Goal: Check status: Check status

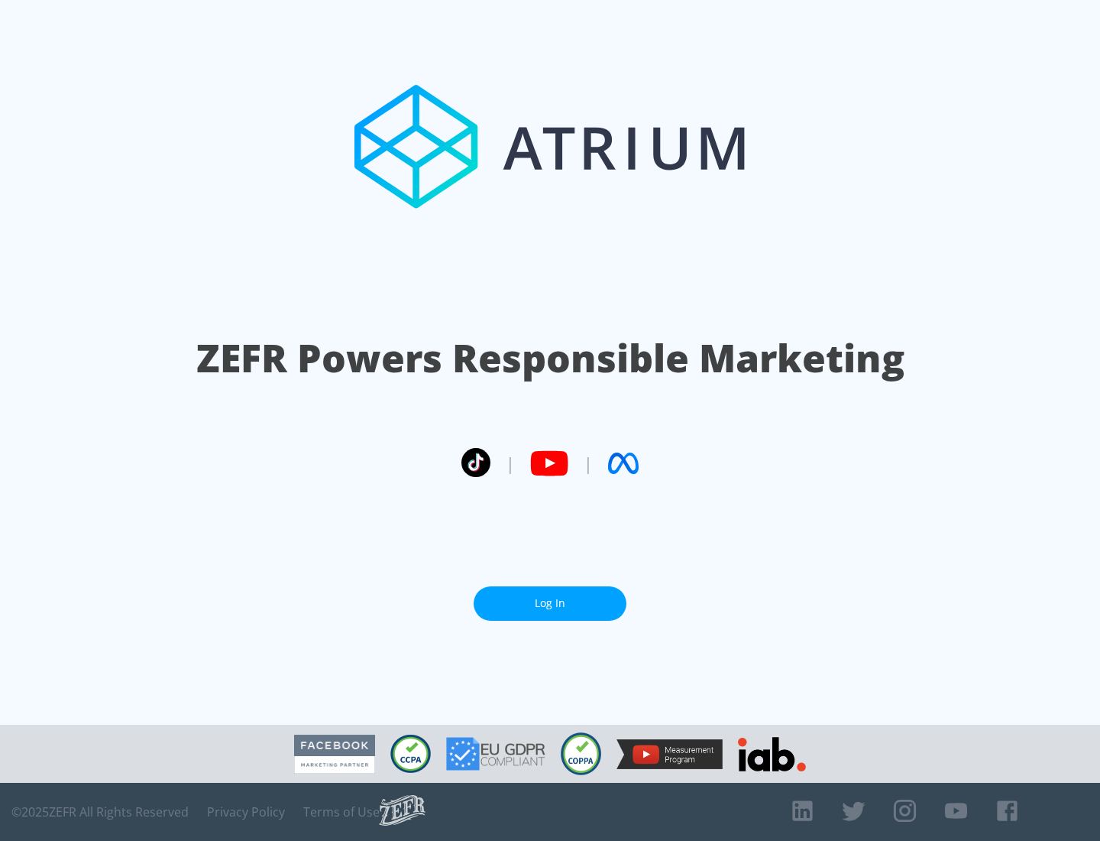
click at [550, 603] on link "Log In" at bounding box center [550, 603] width 153 height 34
